Goal: Find contact information: Find contact information

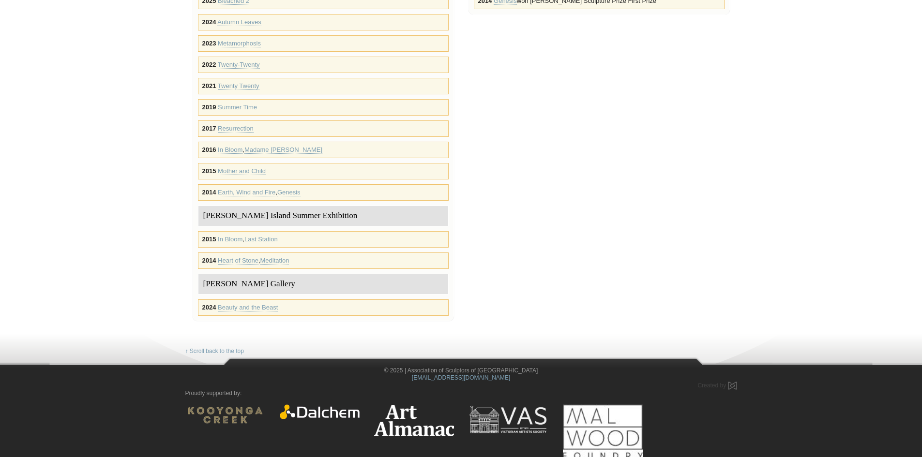
scroll to position [356, 0]
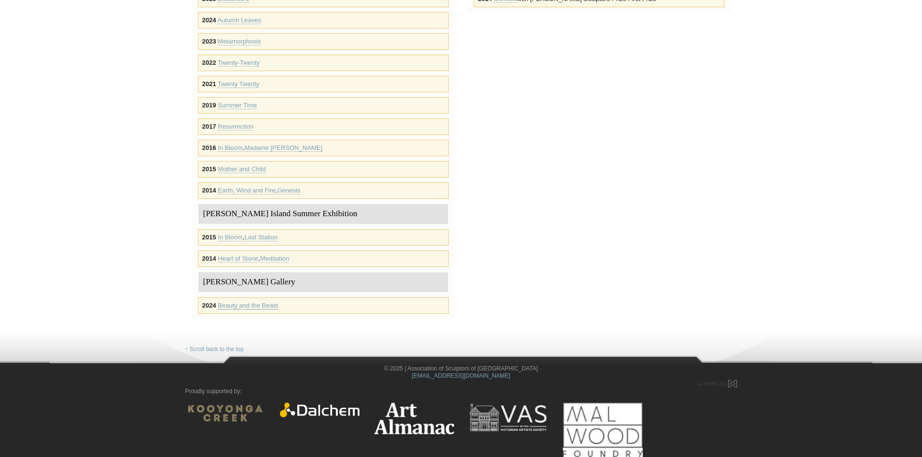
click at [241, 303] on link "Beauty and the Beast" at bounding box center [248, 306] width 60 height 8
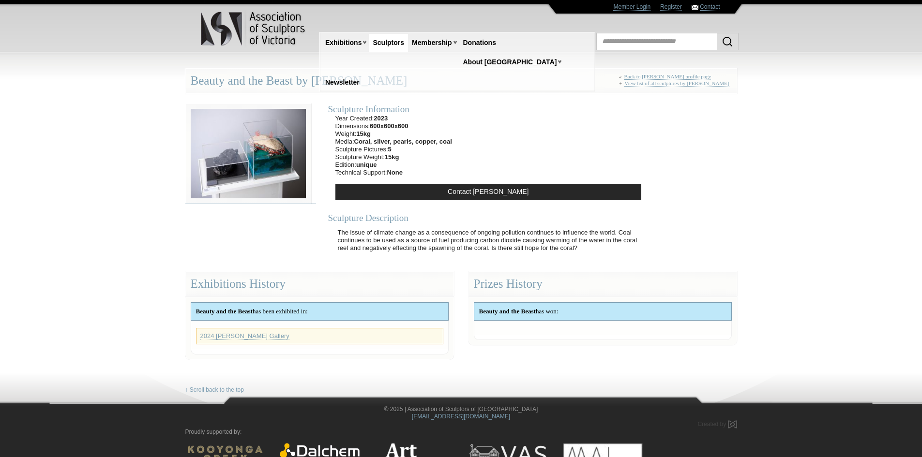
click at [278, 156] on img at bounding box center [248, 154] width 126 height 101
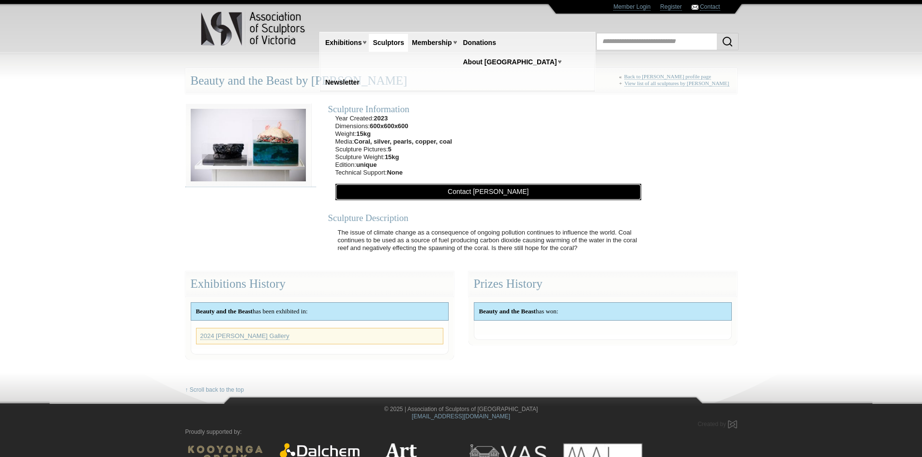
click at [487, 192] on link "Contact [PERSON_NAME]" at bounding box center [488, 192] width 306 height 16
